Goal: Task Accomplishment & Management: Manage account settings

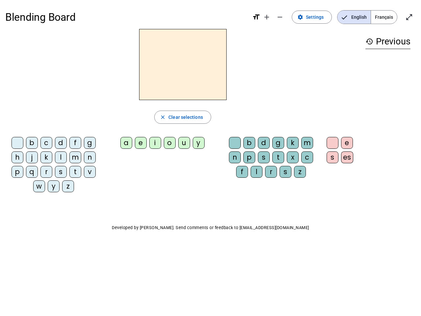
click at [267, 17] on mat-icon "add" at bounding box center [267, 17] width 8 height 8
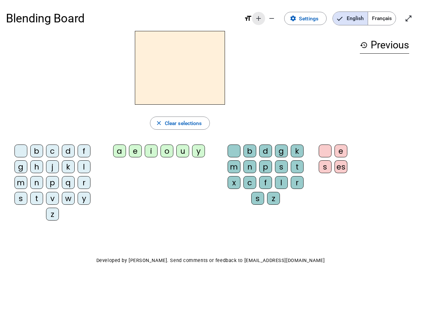
click at [280, 17] on div "Blending Board format_size add remove settings Settings English Français open_i…" at bounding box center [210, 18] width 409 height 25
click at [312, 17] on span "Settings" at bounding box center [308, 18] width 19 height 9
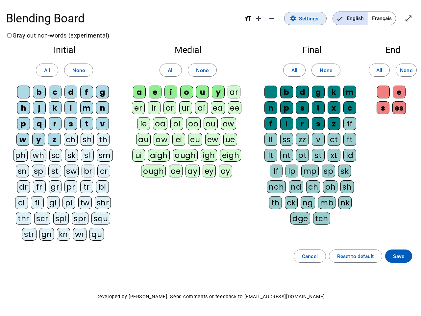
click at [354, 17] on span "English" at bounding box center [350, 18] width 35 height 13
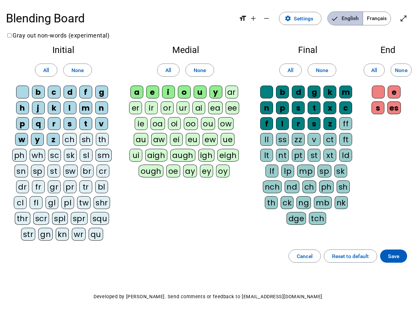
click at [354, 17] on span "English" at bounding box center [344, 18] width 35 height 13
click at [384, 17] on span "Français" at bounding box center [377, 18] width 28 height 13
click at [384, 17] on span "Français" at bounding box center [372, 18] width 38 height 13
click at [409, 17] on span "Enter full screen" at bounding box center [403, 19] width 16 height 16
click at [183, 117] on letter-bubble "oi" at bounding box center [176, 125] width 16 height 16
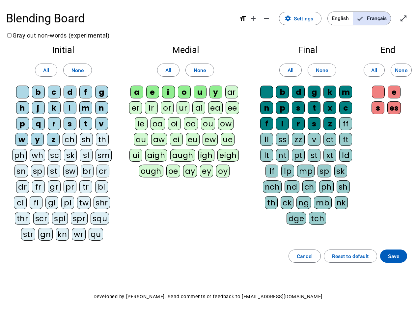
click at [19, 144] on div "w" at bounding box center [21, 139] width 13 height 13
